Goal: Task Accomplishment & Management: Manage account settings

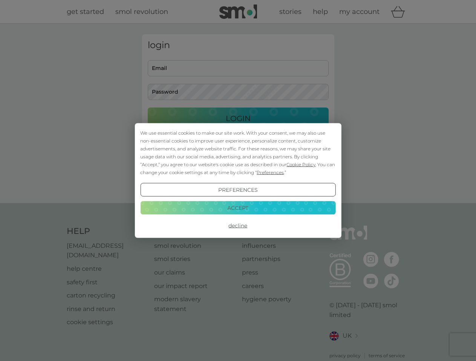
click at [301, 165] on span "Cookie Policy" at bounding box center [300, 165] width 29 height 6
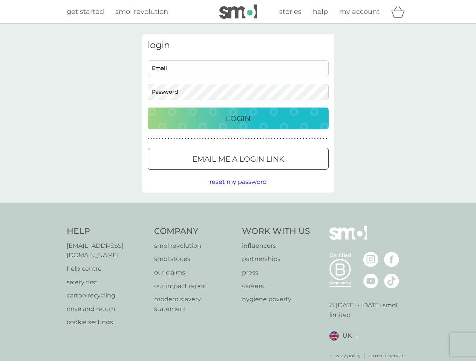
click at [269, 172] on div "login Email Password Login ● ● ● ● ● ● ● ● ● ● ● ● ● ● ● ● ● ● ● ● ● ● ● ● ● ● …" at bounding box center [238, 113] width 192 height 159
click at [238, 190] on div "login Email Password Login ● ● ● ● ● ● ● ● ● ● ● ● ● ● ● ● ● ● ● ● ● ● ● ● ● ● …" at bounding box center [238, 113] width 192 height 159
click at [238, 226] on div "Help [EMAIL_ADDRESS][DOMAIN_NAME] help centre safety first carton recycling rin…" at bounding box center [238, 293] width 343 height 134
click at [238, 208] on div "Help [EMAIL_ADDRESS][DOMAIN_NAME] help centre safety first carton recycling rin…" at bounding box center [238, 292] width 476 height 179
